Goal: Task Accomplishment & Management: Manage account settings

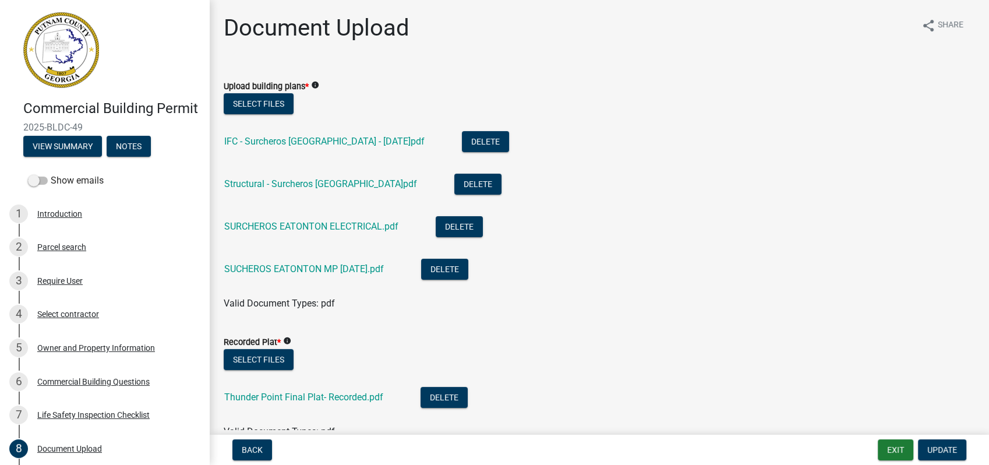
scroll to position [323, 0]
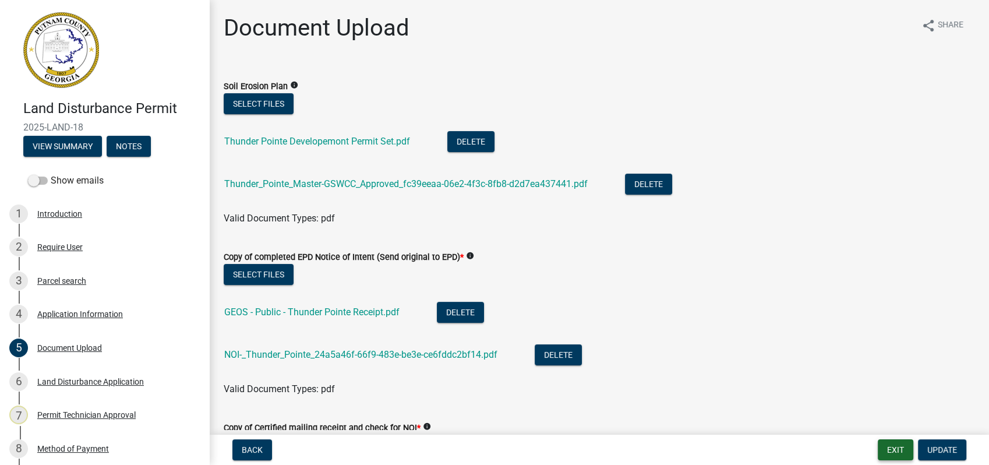
click at [886, 444] on button "Exit" at bounding box center [895, 449] width 36 height 21
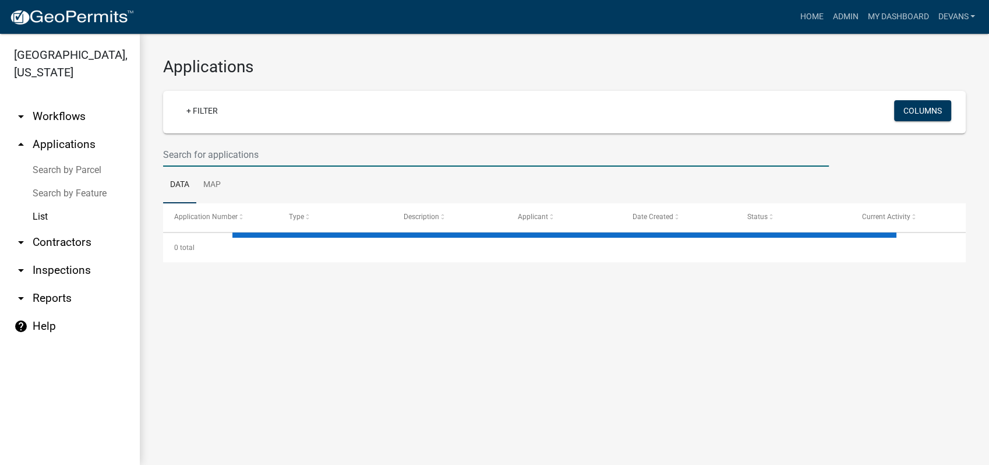
click at [206, 151] on input "text" at bounding box center [495, 155] width 665 height 24
type input "bldr"
select select "1: 25"
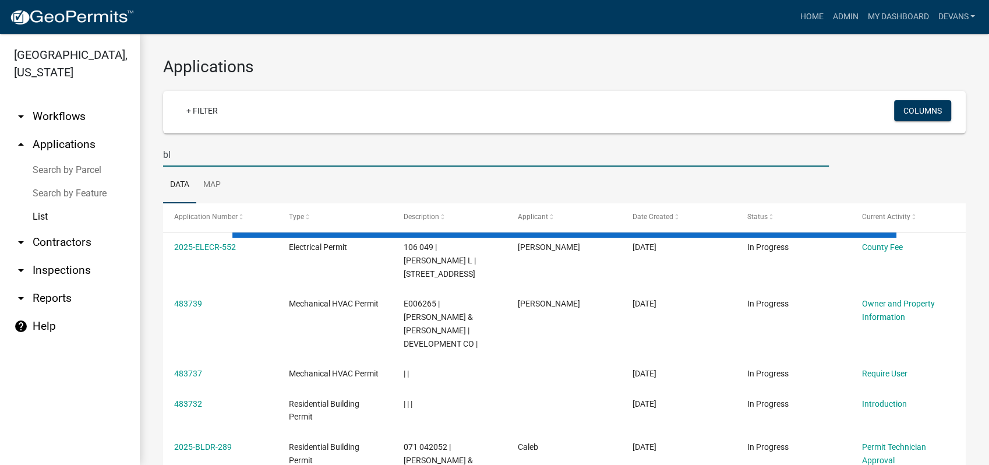
type input "b"
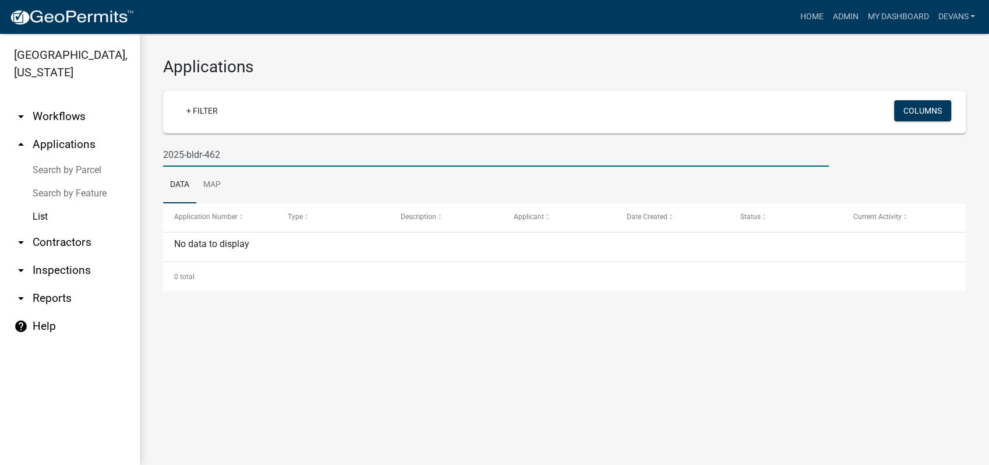
click at [183, 152] on input "2025-bldr-462" at bounding box center [495, 155] width 665 height 24
type input "2024-bldr-462"
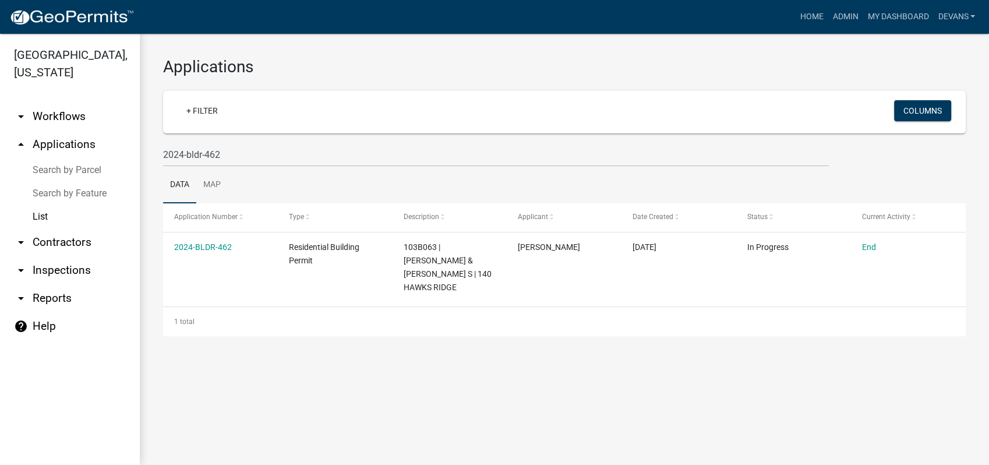
click at [43, 270] on link "arrow_drop_down Inspections" at bounding box center [70, 270] width 140 height 28
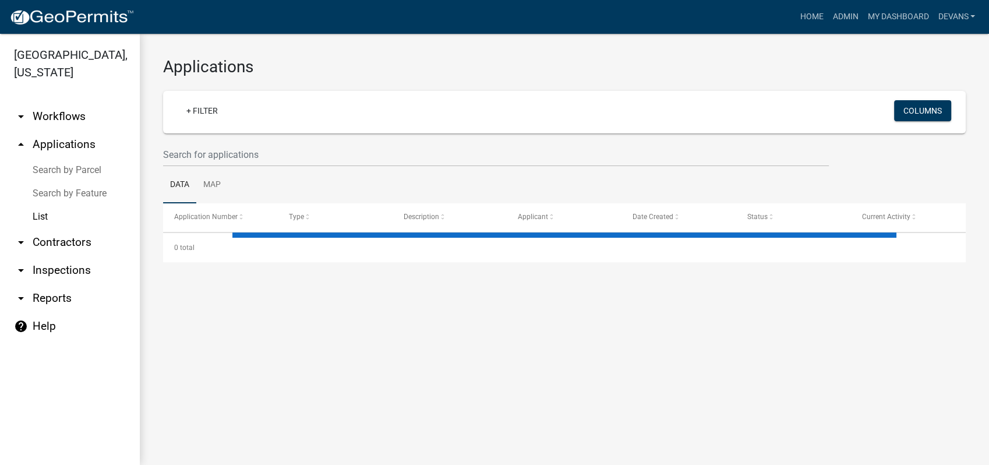
select select "1: 25"
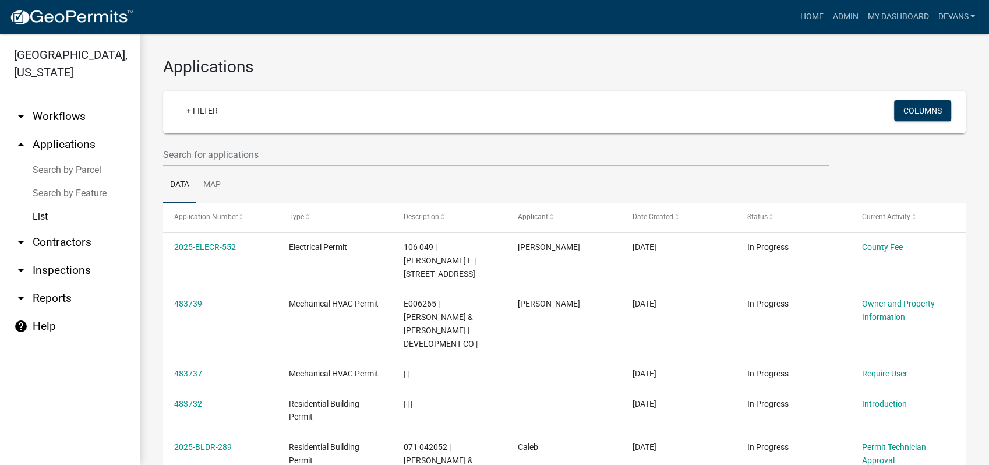
click at [37, 214] on link "List" at bounding box center [70, 216] width 140 height 23
click at [65, 152] on link "arrow_drop_up Applications" at bounding box center [70, 144] width 140 height 28
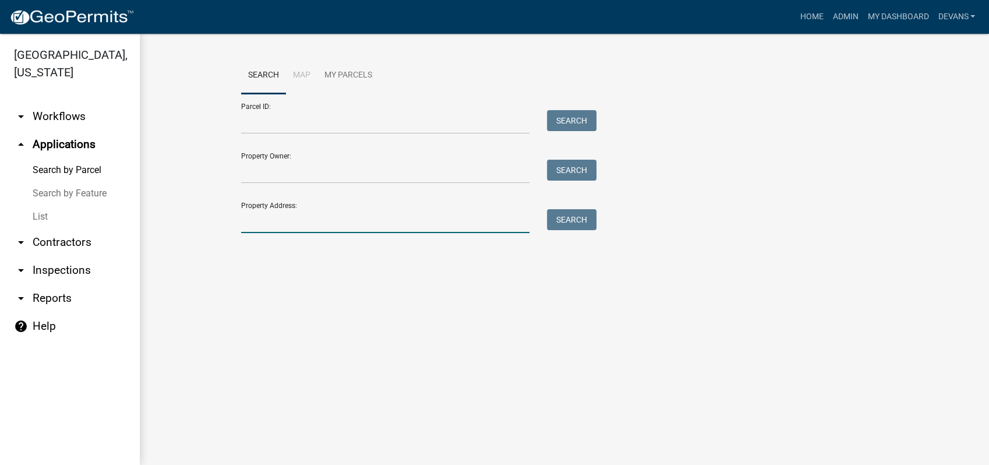
click at [286, 226] on input "Property Address:" at bounding box center [385, 221] width 288 height 24
type input "140 hawks ridge"
click at [562, 217] on button "Search" at bounding box center [571, 219] width 49 height 21
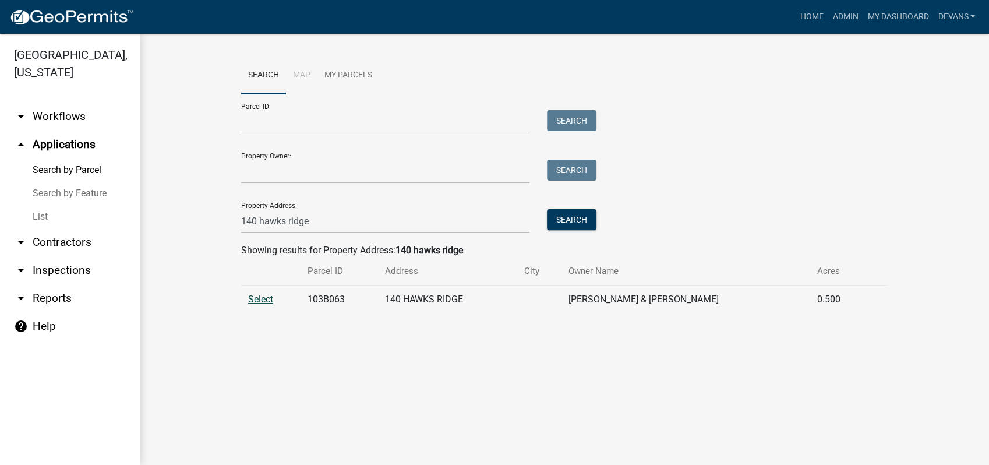
click at [265, 293] on span "Select" at bounding box center [260, 298] width 25 height 11
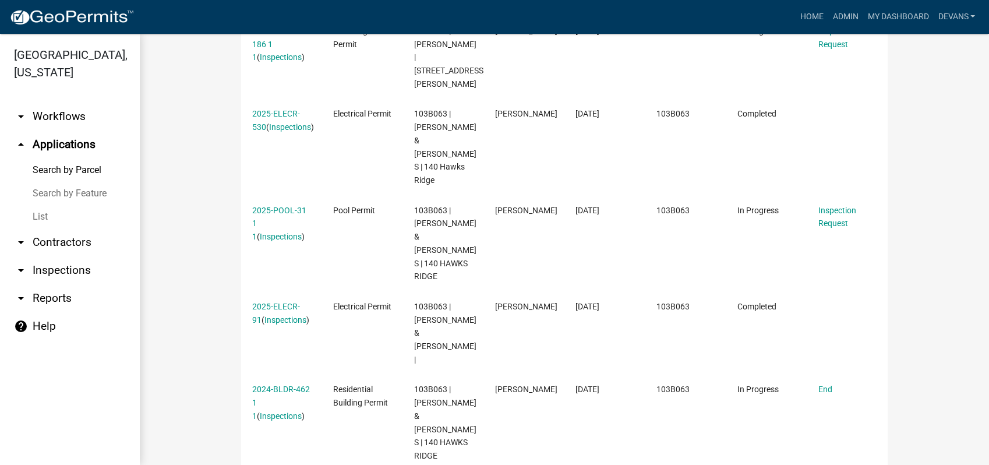
scroll to position [569, 0]
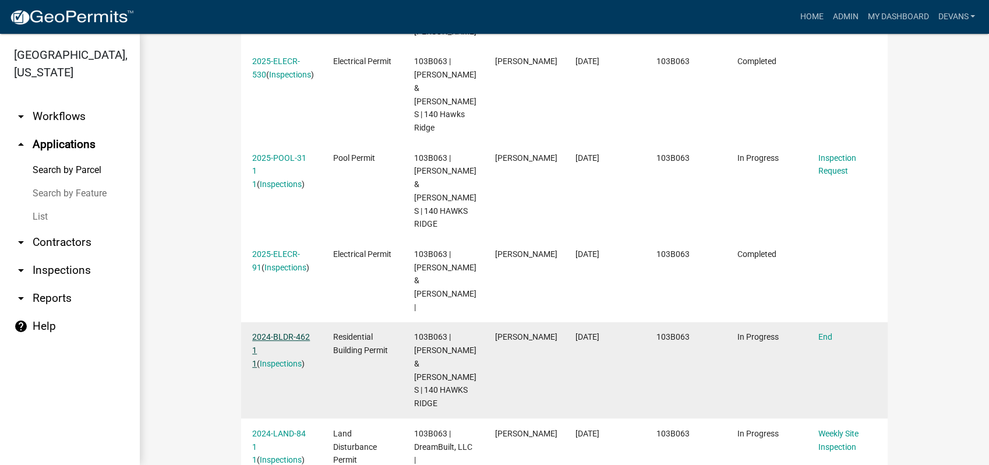
click at [265, 332] on link "2024-BLDR-462 1 1" at bounding box center [281, 350] width 58 height 36
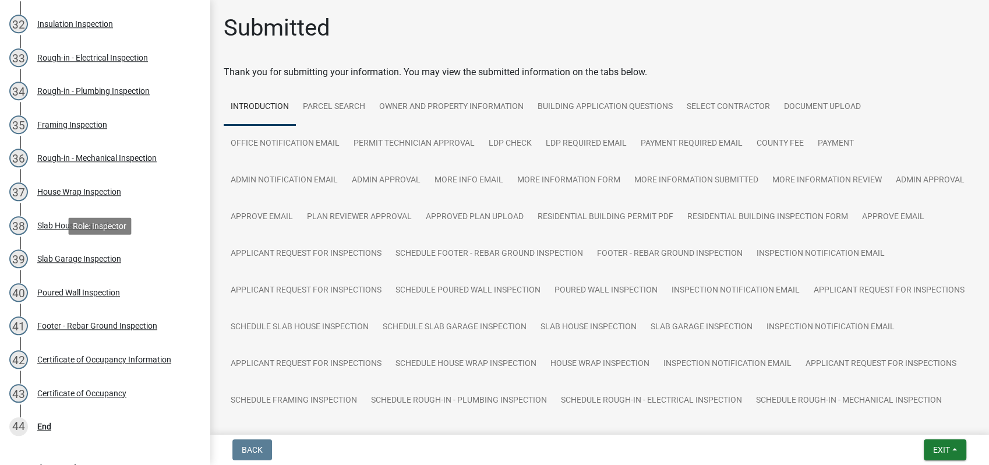
scroll to position [1341, 0]
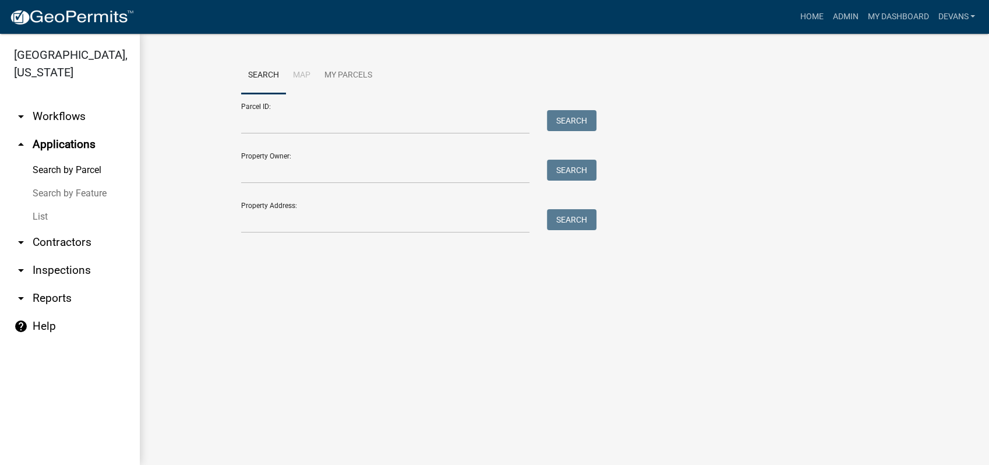
click at [55, 270] on link "arrow_drop_down Inspections" at bounding box center [70, 270] width 140 height 28
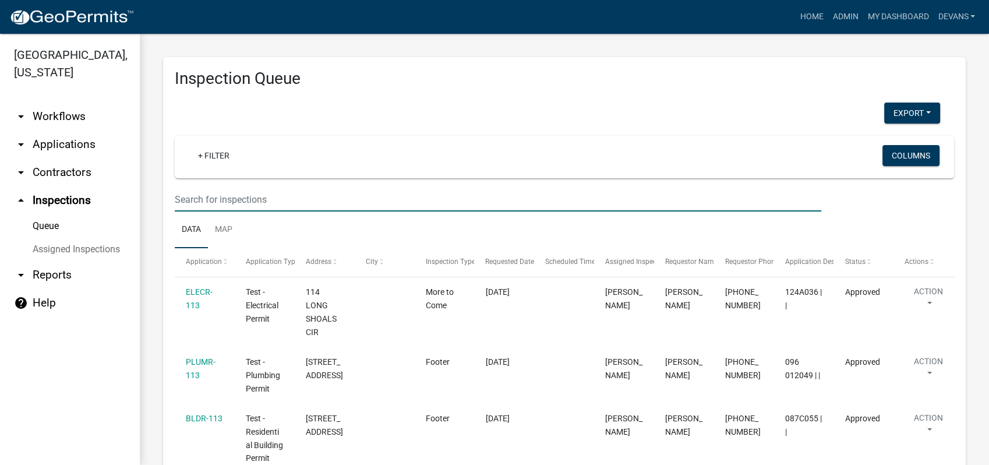
click at [247, 199] on input "text" at bounding box center [498, 199] width 646 height 24
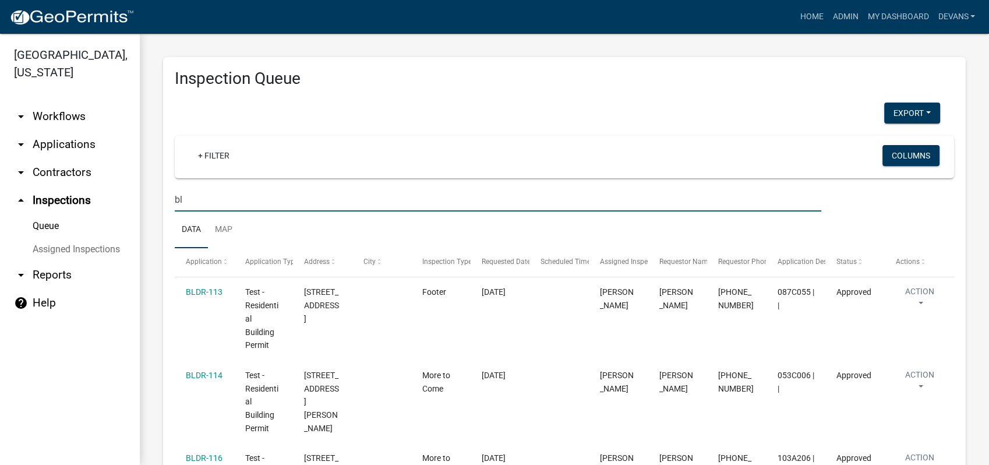
type input "b"
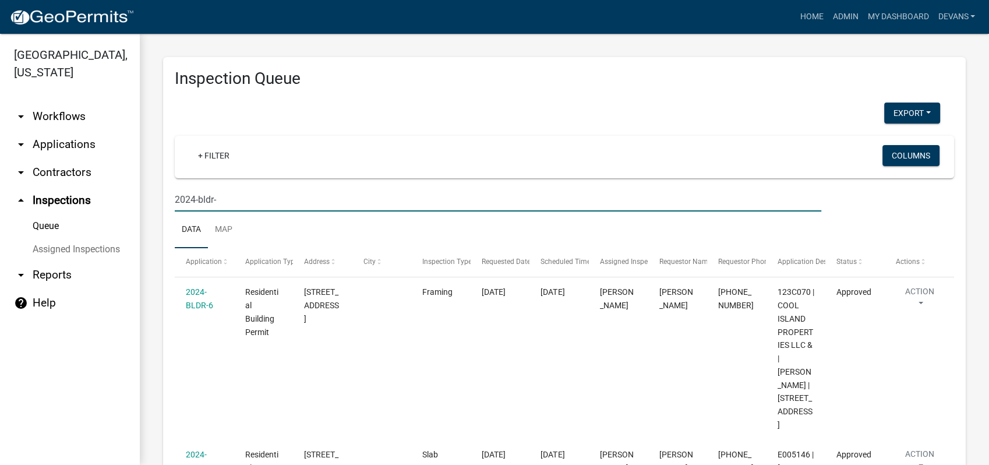
click at [242, 204] on input "2024-bldr-" at bounding box center [498, 199] width 646 height 24
type input "2024-bldr-462"
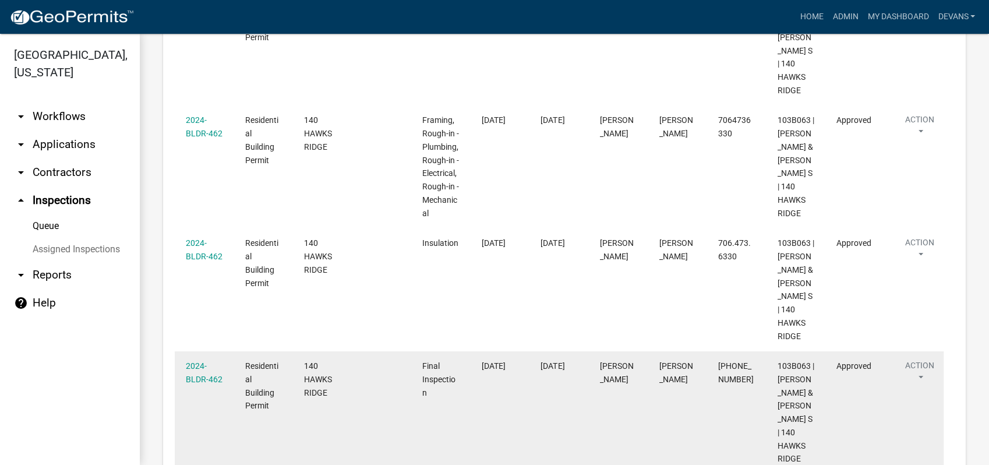
scroll to position [671, 0]
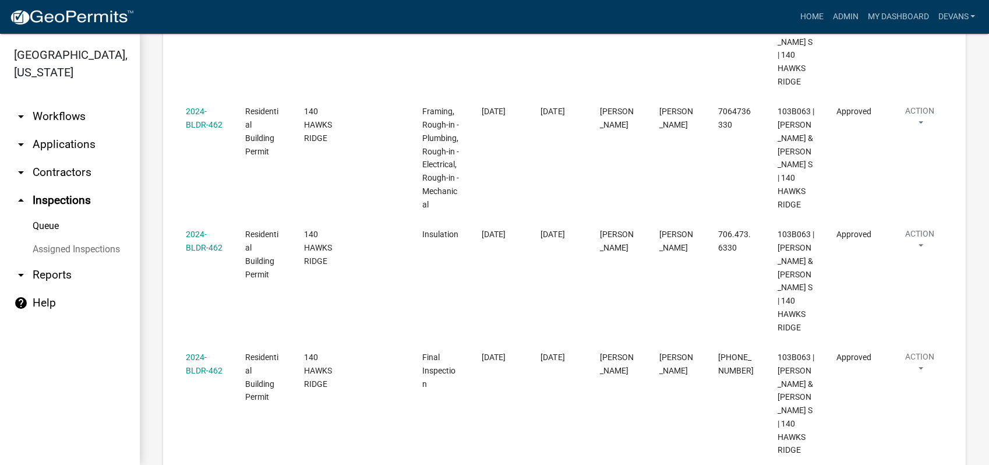
click at [58, 140] on link "arrow_drop_down Applications" at bounding box center [70, 144] width 140 height 28
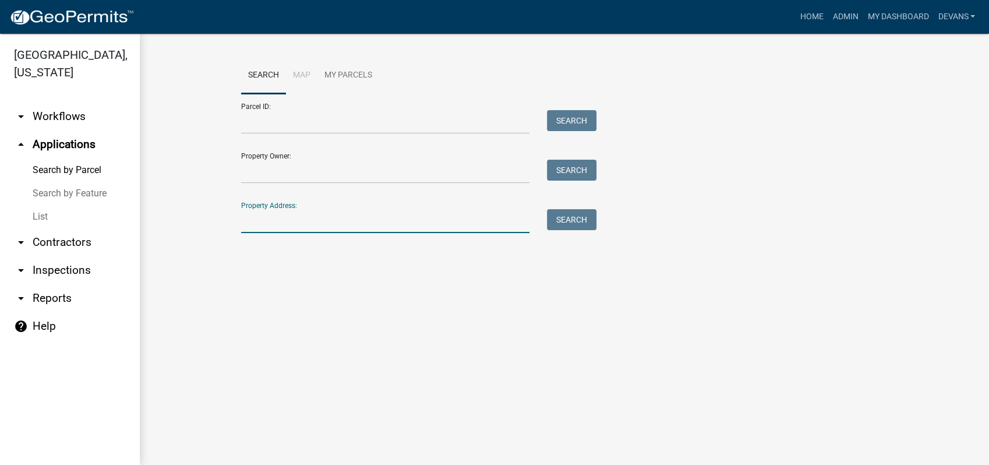
click at [303, 227] on input "Property Address:" at bounding box center [385, 221] width 288 height 24
type input "140 hawks ridge"
click at [577, 218] on button "Search" at bounding box center [571, 219] width 49 height 21
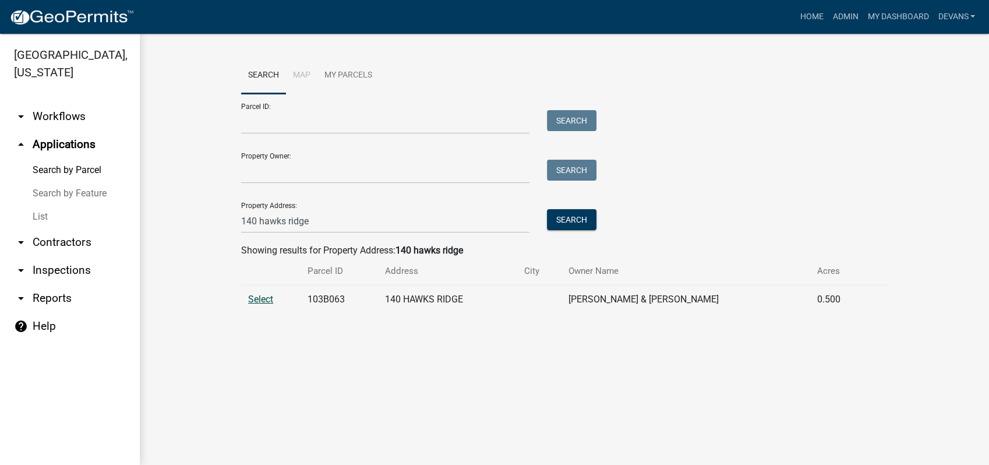
click at [254, 299] on span "Select" at bounding box center [260, 298] width 25 height 11
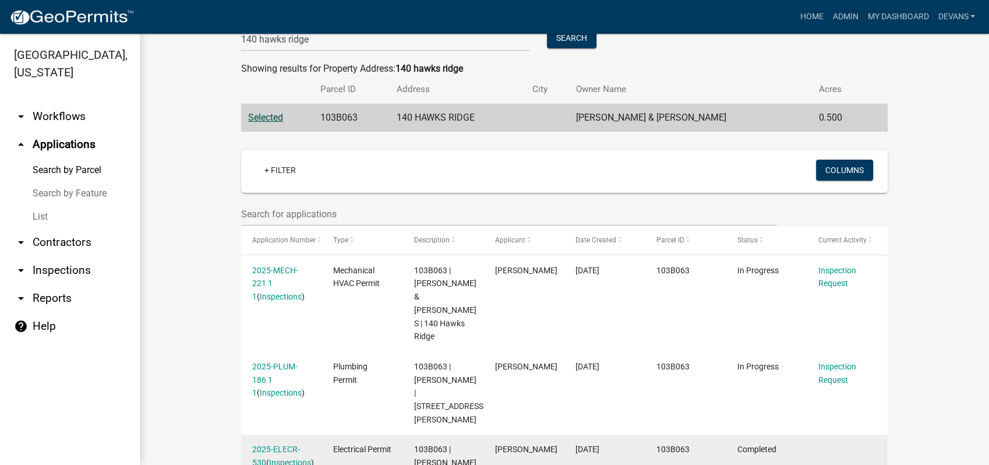
scroll to position [116, 0]
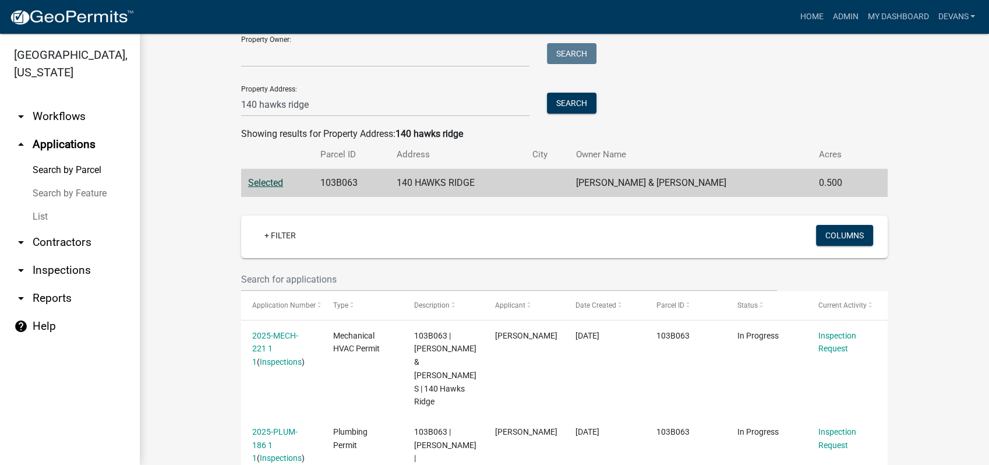
click at [72, 268] on link "arrow_drop_down Inspections" at bounding box center [70, 270] width 140 height 28
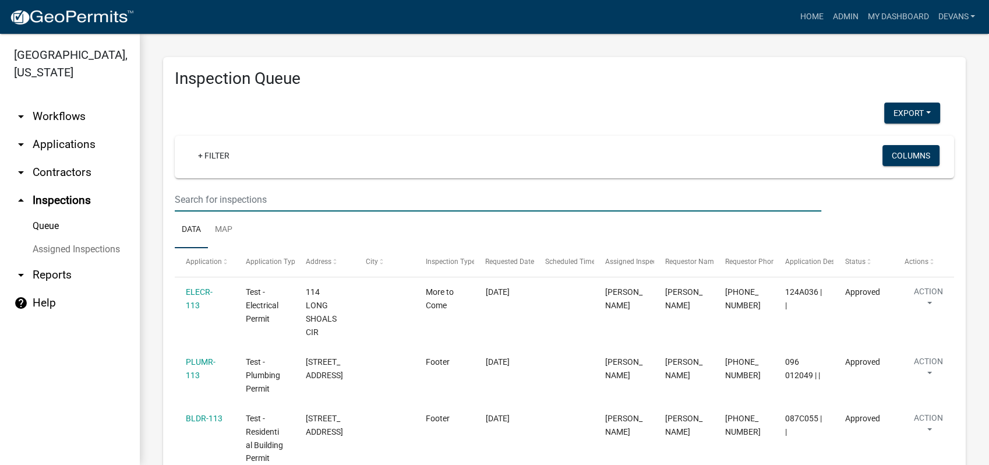
click at [224, 200] on input "text" at bounding box center [498, 199] width 646 height 24
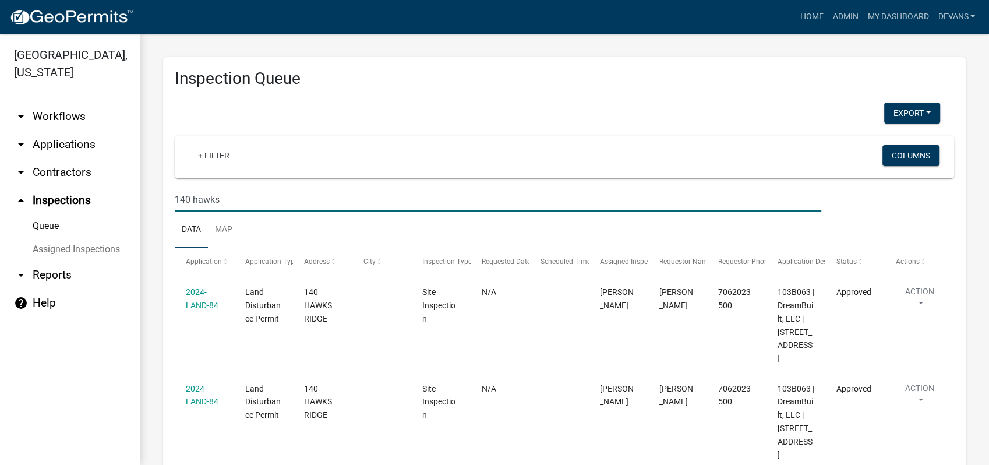
drag, startPoint x: 238, startPoint y: 200, endPoint x: 168, endPoint y: 196, distance: 70.0
click at [168, 196] on div "140 hawks" at bounding box center [498, 199] width 664 height 24
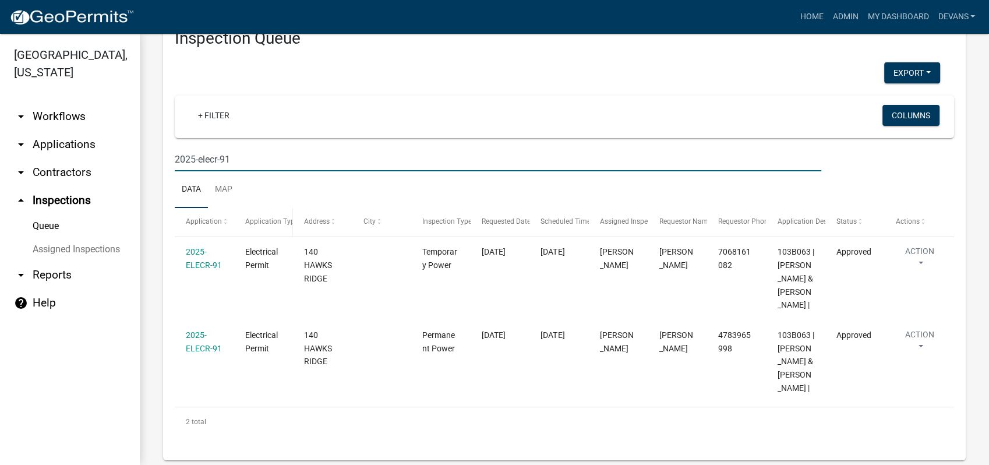
scroll to position [58, 0]
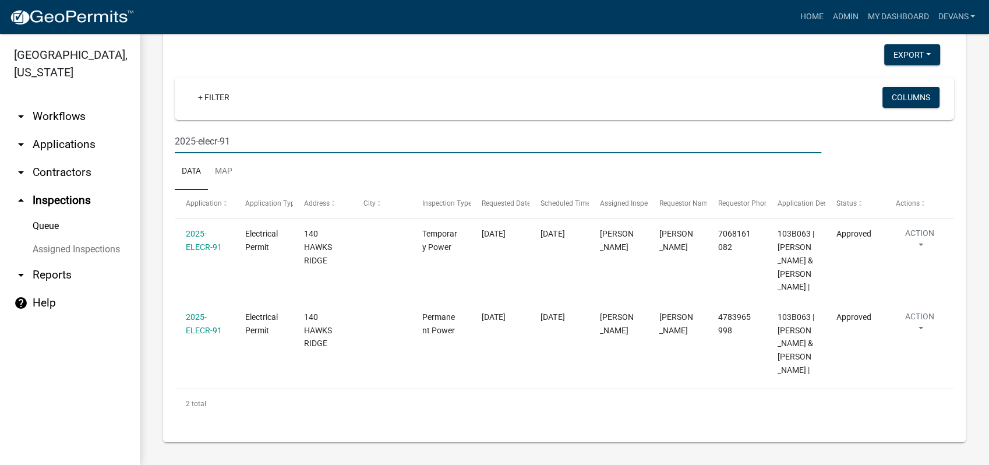
drag, startPoint x: 247, startPoint y: 148, endPoint x: 123, endPoint y: 144, distance: 124.1
click at [129, 144] on div "Putnam County, Georgia arrow_drop_down Workflows List arrow_drop_down Applicati…" at bounding box center [494, 249] width 989 height 431
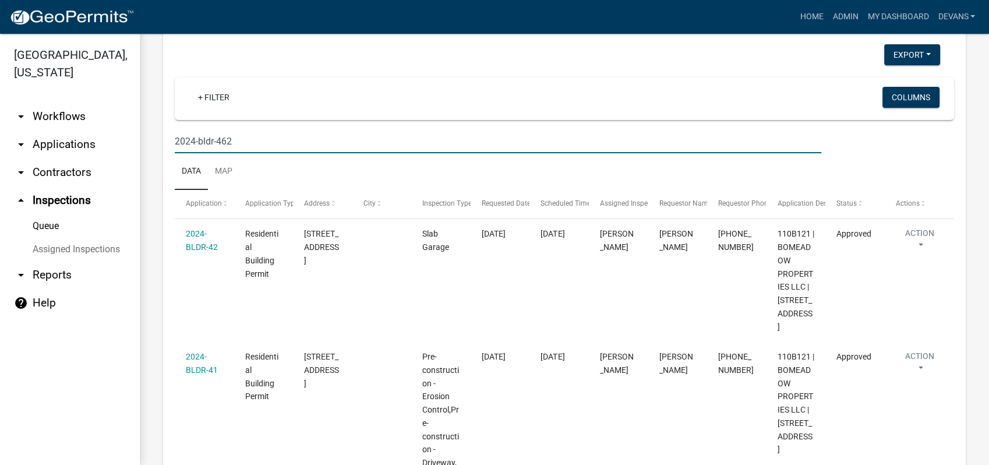
type input "2024-bldr-462"
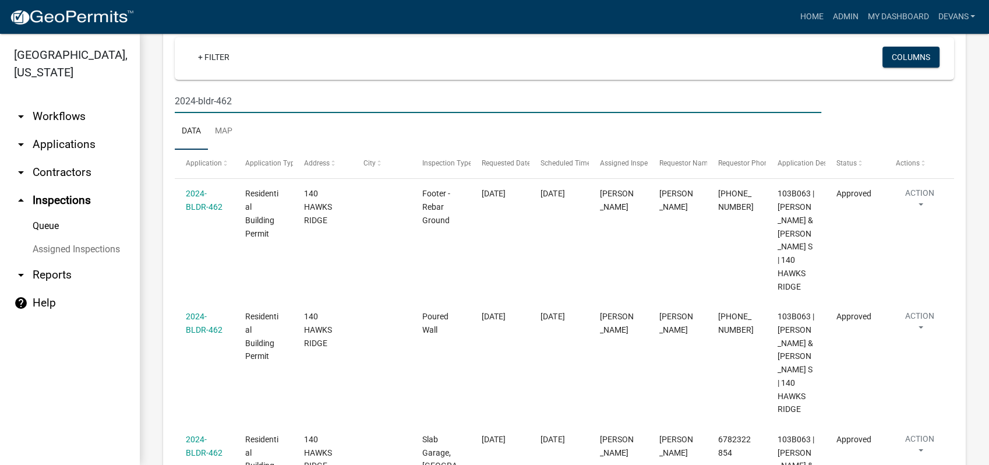
scroll to position [89, 0]
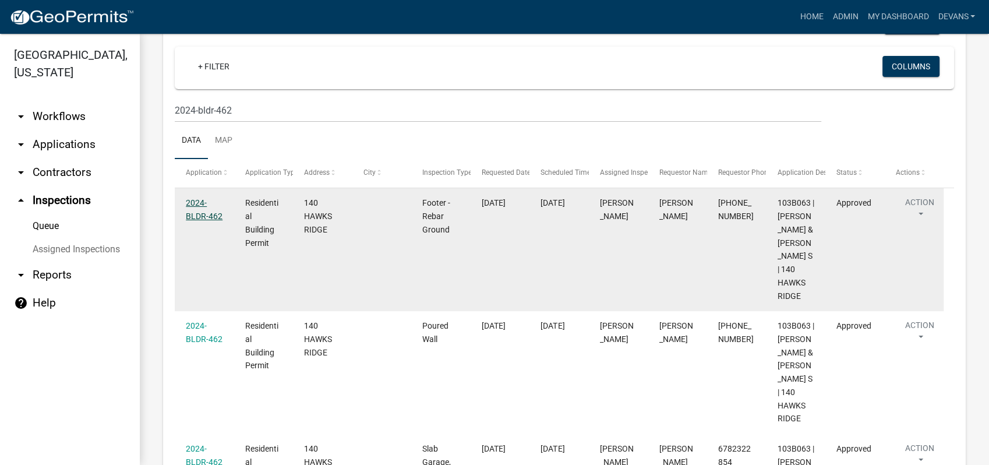
click at [200, 211] on link "2024-BLDR-462" at bounding box center [204, 209] width 37 height 23
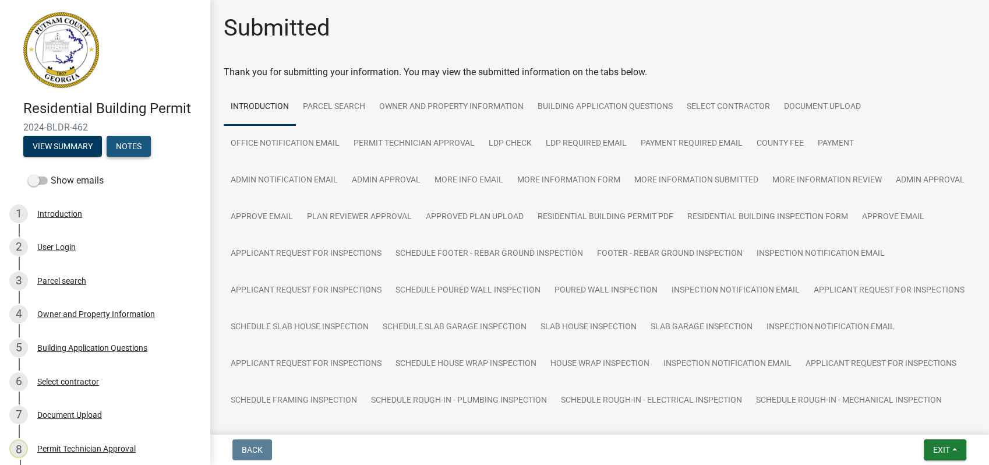
click at [124, 142] on button "Notes" at bounding box center [129, 146] width 44 height 21
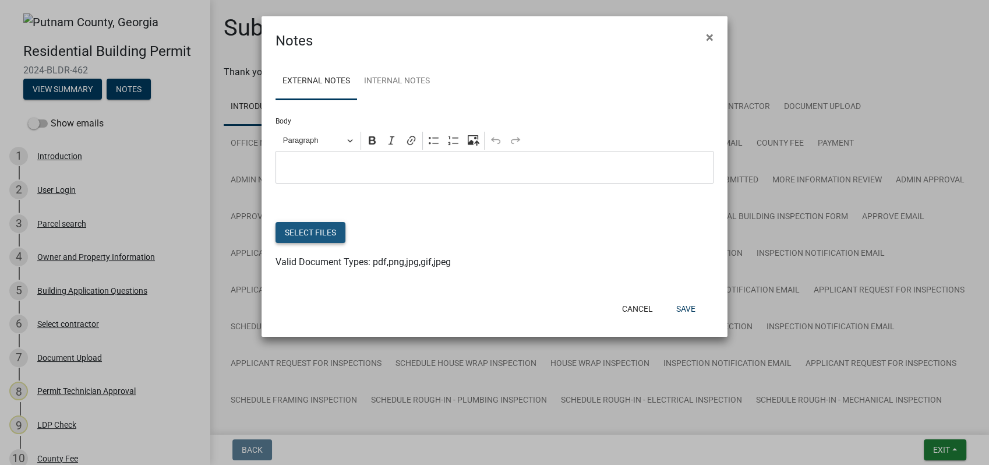
click at [314, 227] on button "Select files" at bounding box center [310, 232] width 70 height 21
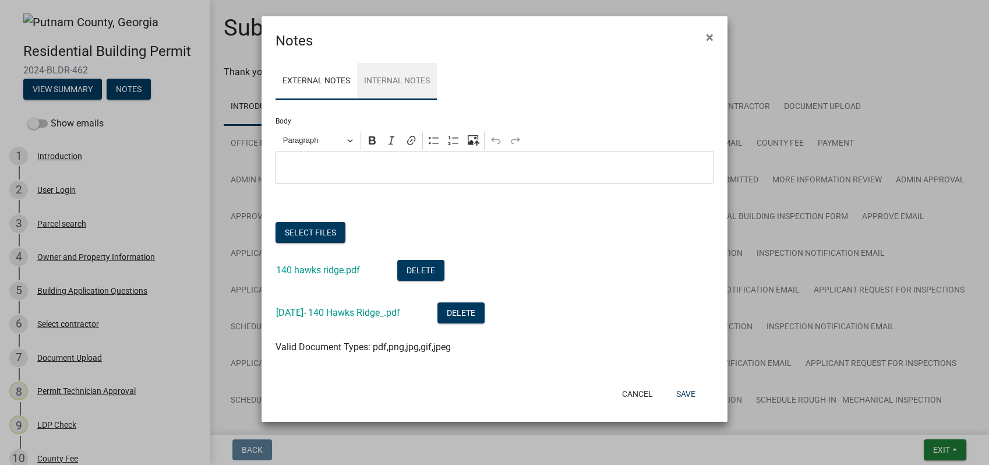
click at [407, 75] on link "Internal Notes" at bounding box center [397, 81] width 80 height 37
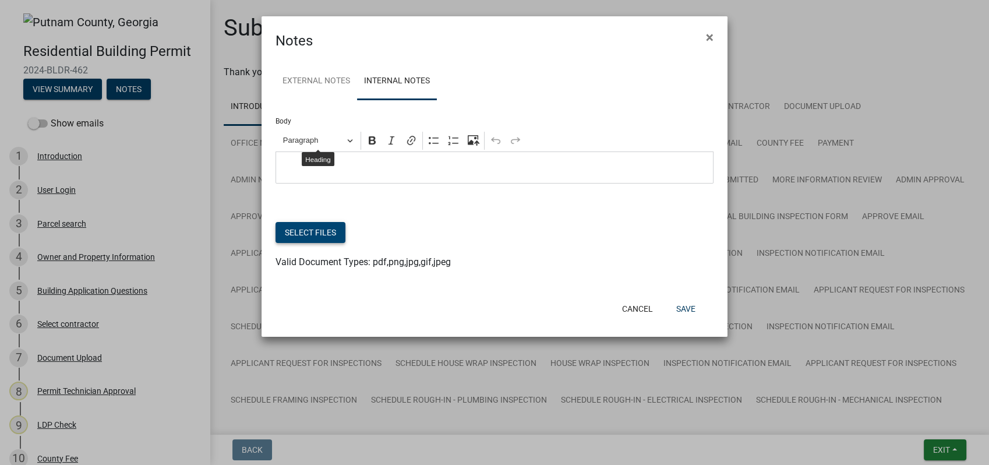
click at [303, 229] on button "Select files" at bounding box center [310, 232] width 70 height 21
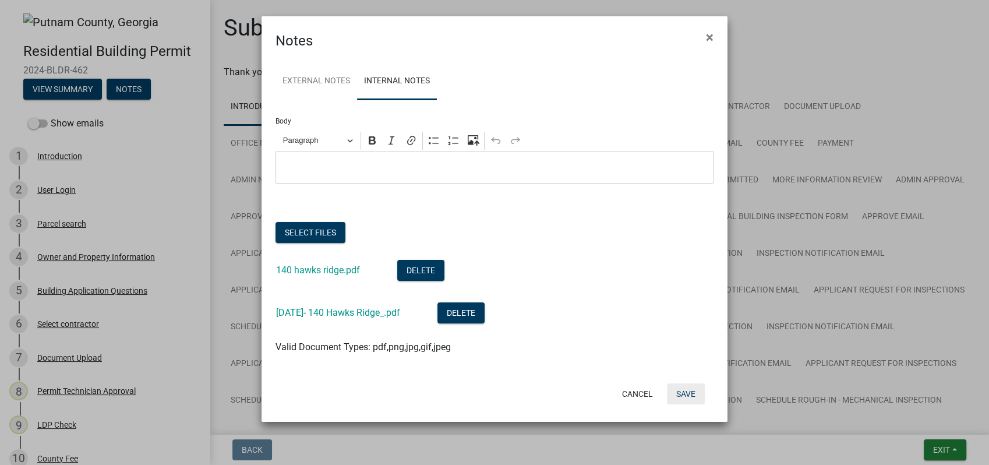
click at [685, 395] on button "Save" at bounding box center [686, 393] width 38 height 21
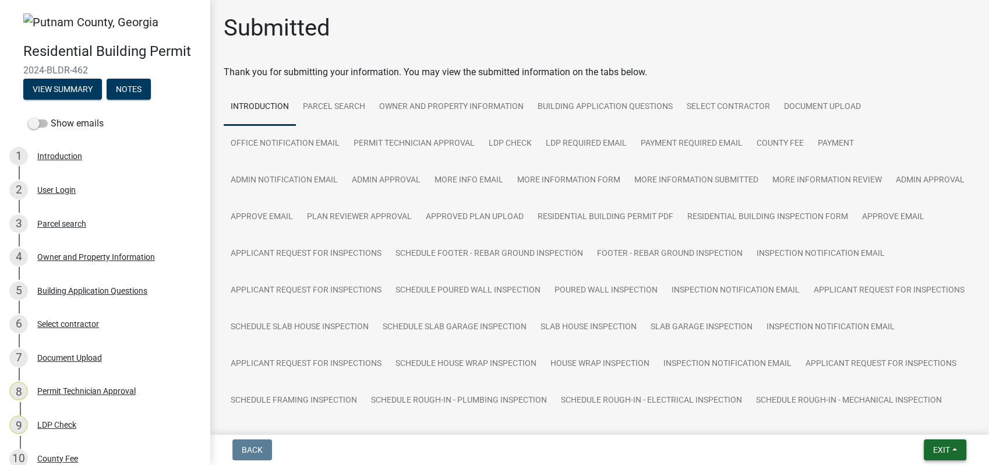
click at [933, 445] on span "Exit" at bounding box center [941, 449] width 17 height 9
click at [909, 422] on button "Save & Exit" at bounding box center [919, 419] width 93 height 28
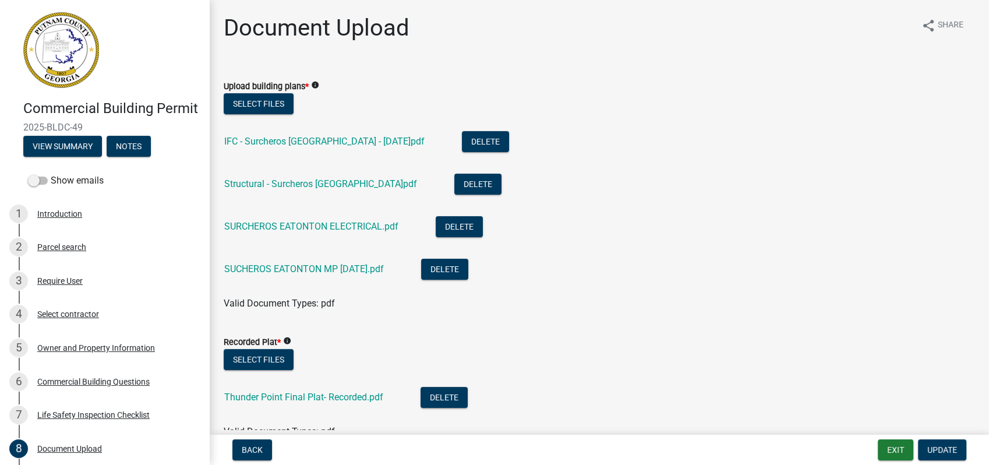
scroll to position [323, 0]
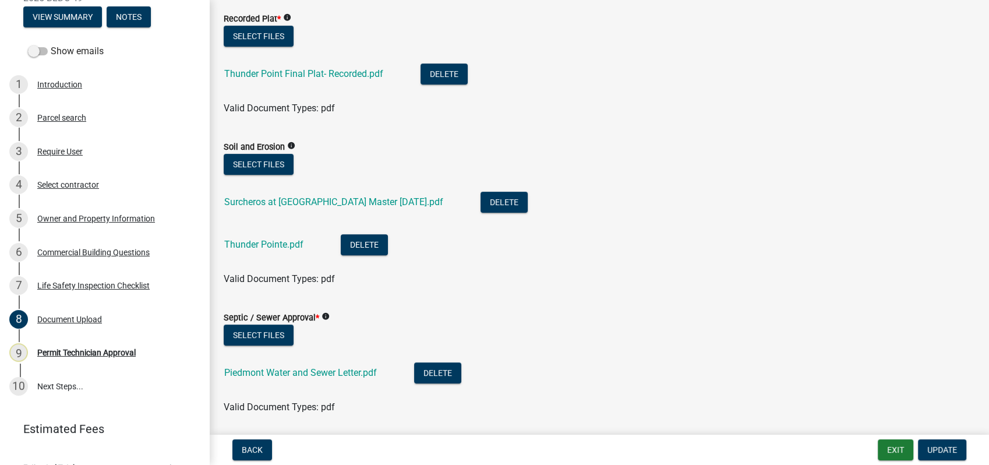
click at [303, 192] on div "Surcheros at [GEOGRAPHIC_DATA] Master [DATE].pdf" at bounding box center [343, 204] width 238 height 24
click at [303, 199] on link "Surcheros at [GEOGRAPHIC_DATA] Master [DATE].pdf" at bounding box center [333, 201] width 219 height 11
click at [274, 247] on link "Thunder Pointe.pdf" at bounding box center [263, 244] width 79 height 11
click at [480, 200] on button "Delete" at bounding box center [503, 202] width 47 height 21
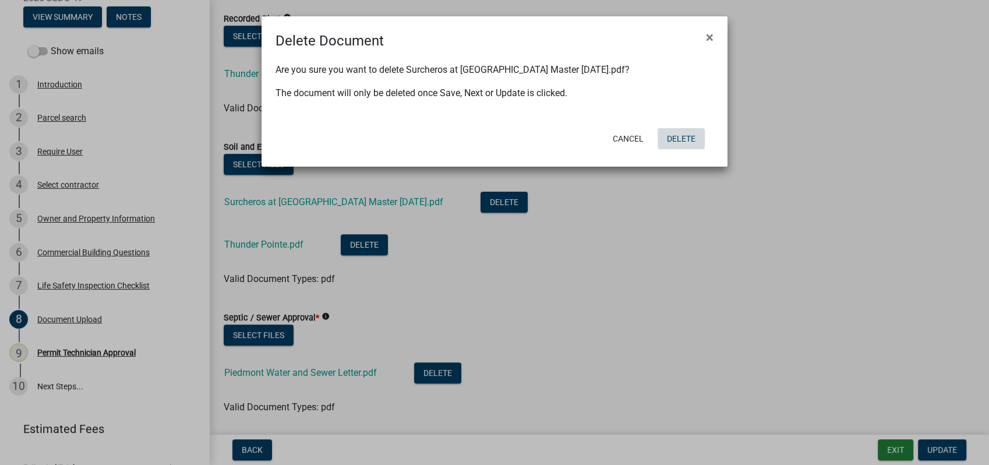
click at [687, 140] on button "Delete" at bounding box center [680, 138] width 47 height 21
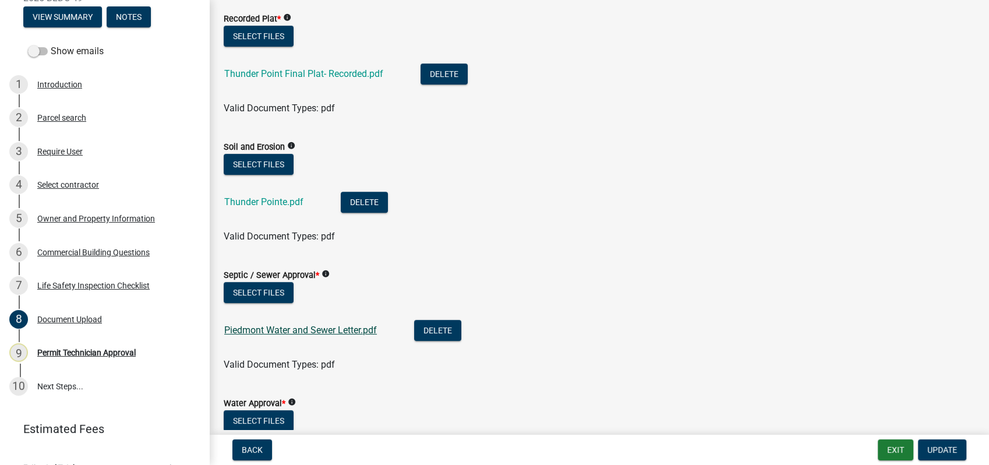
click at [286, 327] on link "Piedmont Water and Sewer Letter.pdf" at bounding box center [300, 329] width 153 height 11
